Goal: Obtain resource: Download file/media

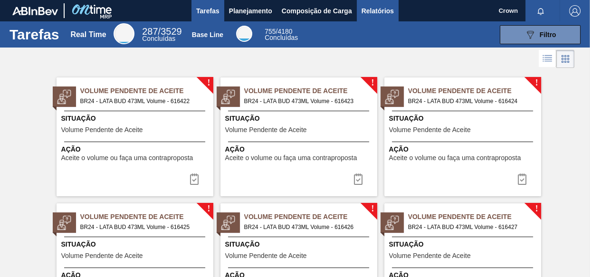
click at [375, 5] on span "Relatórios" at bounding box center [377, 10] width 32 height 11
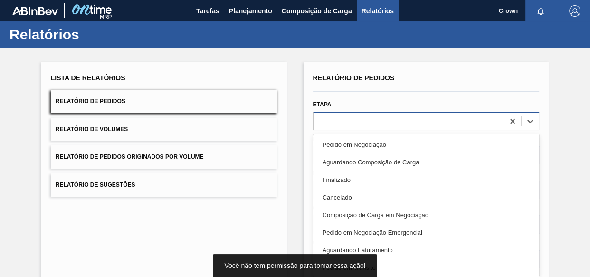
click at [376, 126] on div at bounding box center [408, 121] width 191 height 14
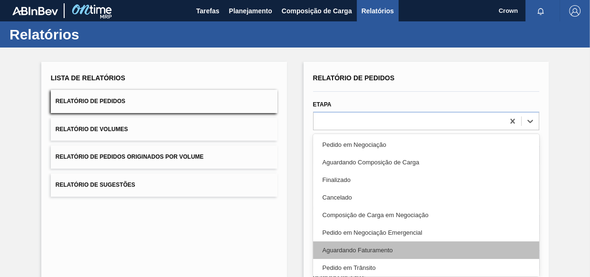
click at [374, 252] on div "Aguardando Faturamento" at bounding box center [426, 250] width 227 height 18
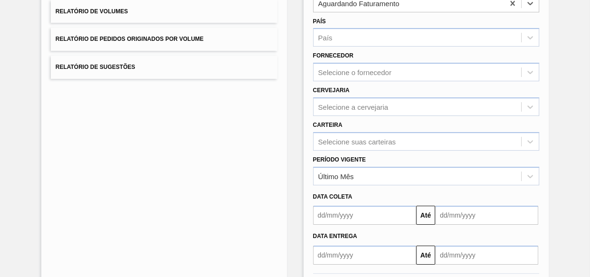
scroll to position [119, 0]
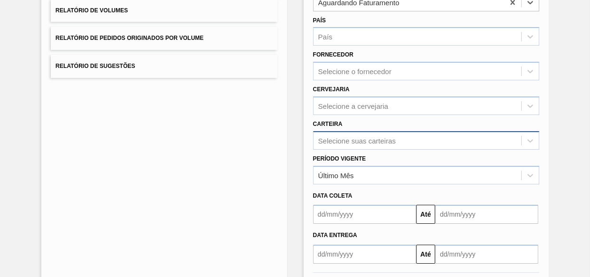
click at [356, 135] on div "Selecione suas carteiras" at bounding box center [426, 140] width 227 height 19
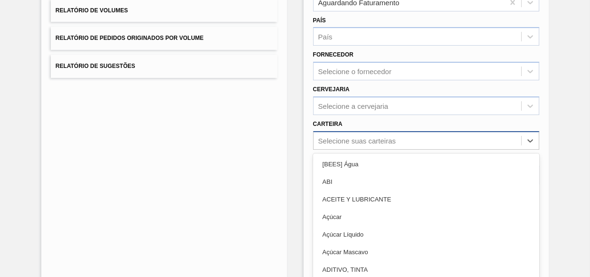
scroll to position [141, 0]
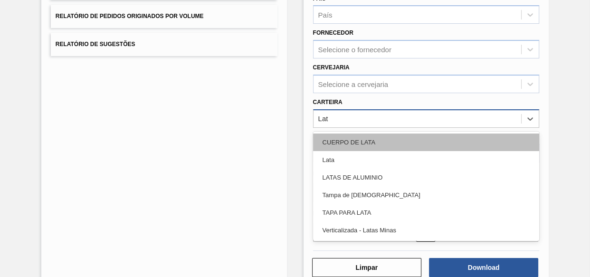
type input "Lata"
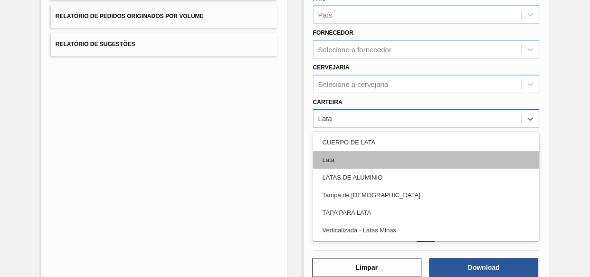
click at [344, 159] on div "Lata" at bounding box center [426, 160] width 227 height 18
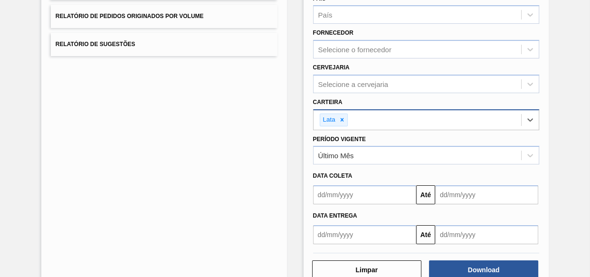
scroll to position [164, 0]
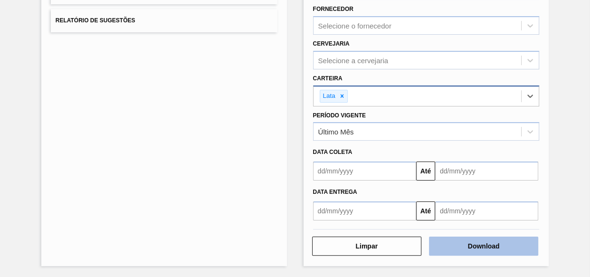
click at [483, 251] on button "Download" at bounding box center [483, 245] width 109 height 19
